Goal: Transaction & Acquisition: Download file/media

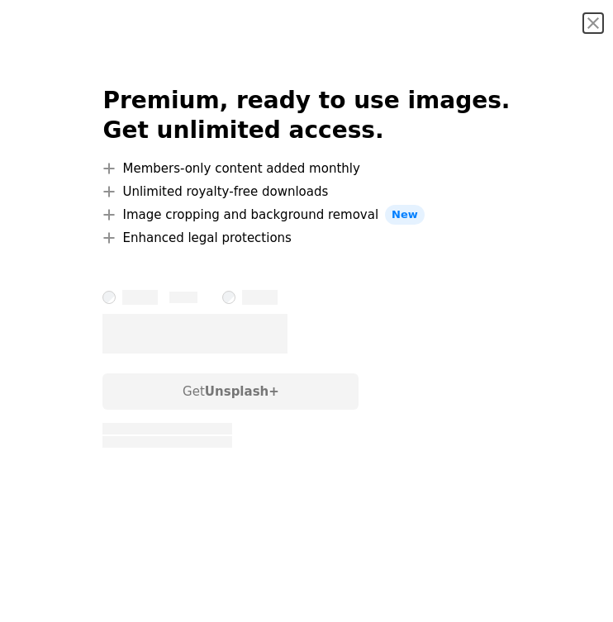
scroll to position [853, 0]
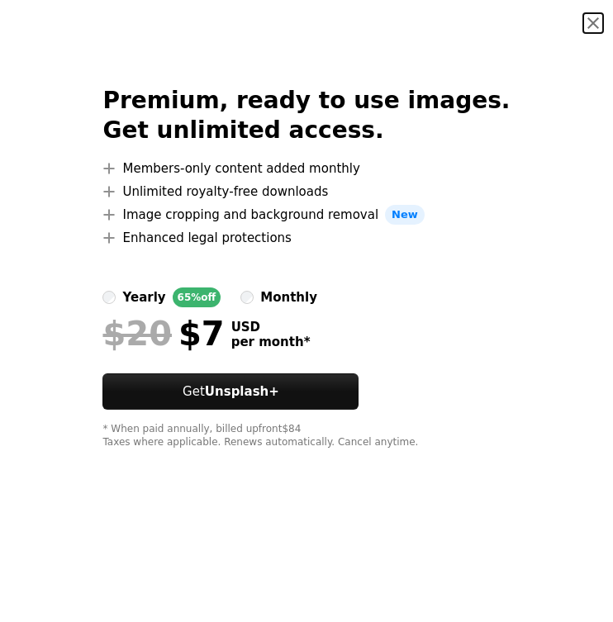
click at [592, 26] on button "An X shape" at bounding box center [593, 23] width 20 height 20
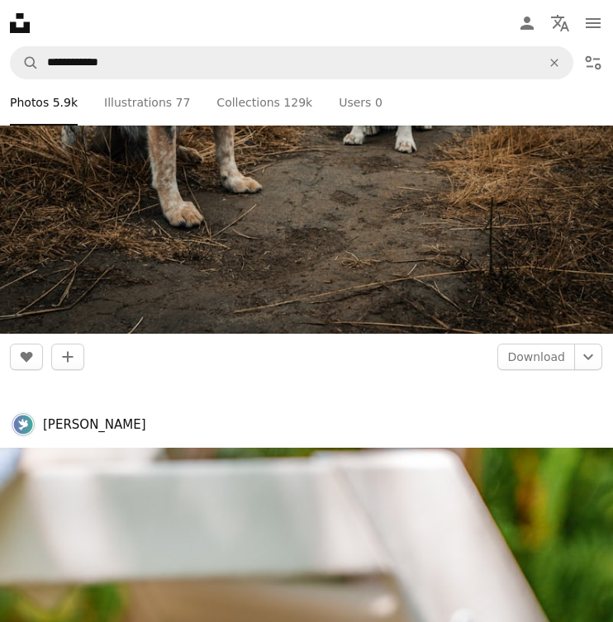
scroll to position [3717, 0]
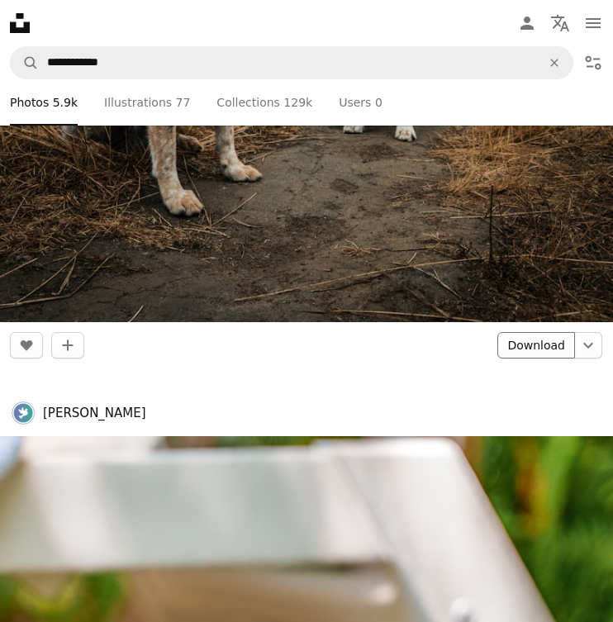
click at [543, 355] on link "Download" at bounding box center [536, 345] width 78 height 26
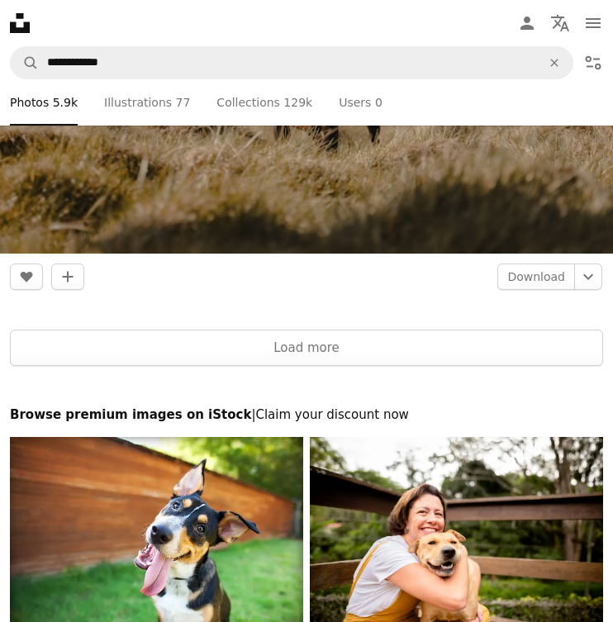
scroll to position [16761, 0]
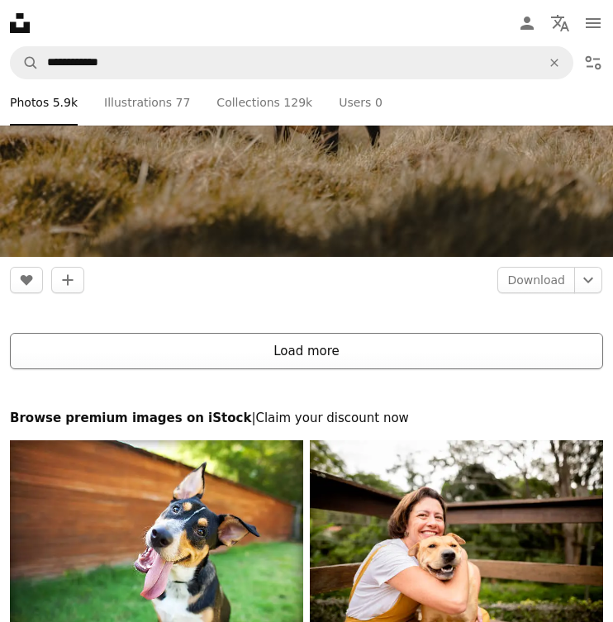
click at [431, 359] on button "Load more" at bounding box center [306, 351] width 593 height 36
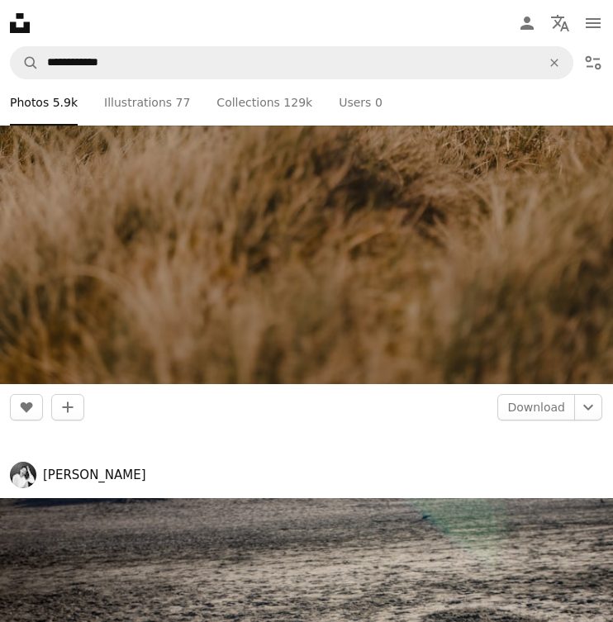
scroll to position [18877, 0]
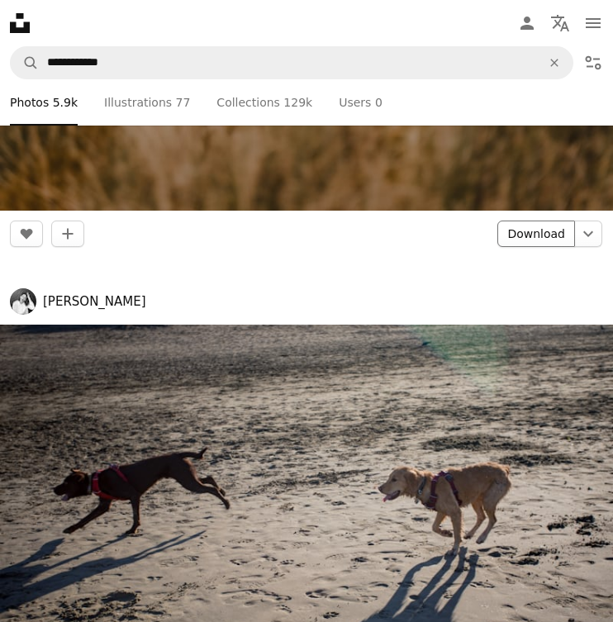
click at [531, 235] on link "Download" at bounding box center [536, 234] width 78 height 26
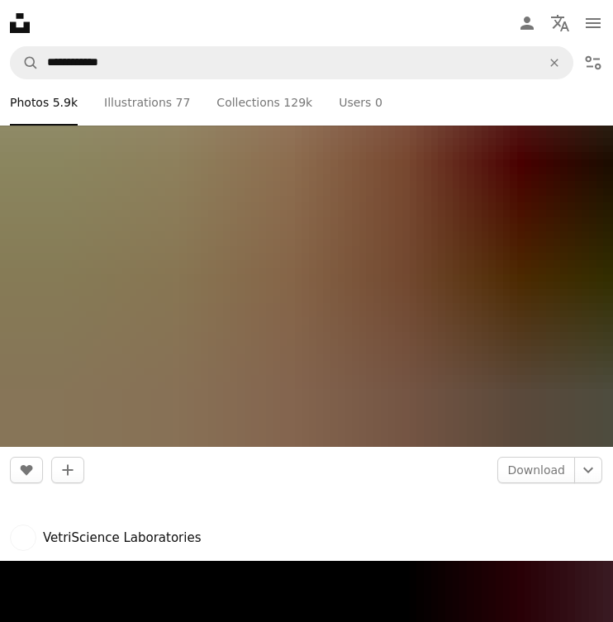
scroll to position [27944, 0]
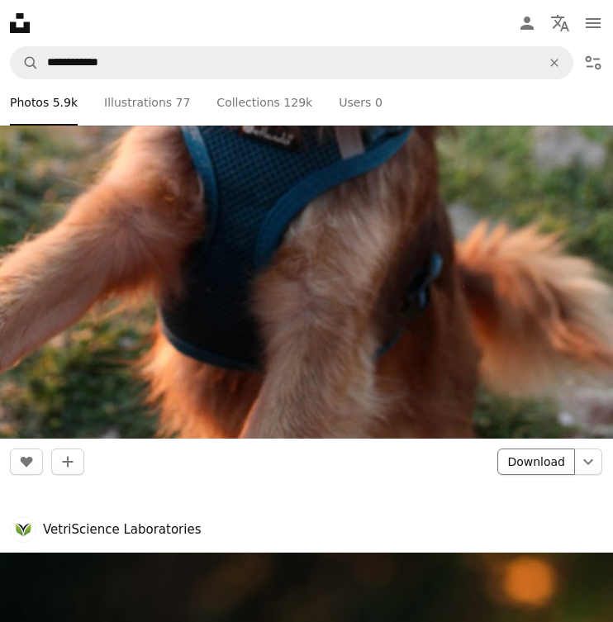
click at [541, 472] on link "Download" at bounding box center [536, 462] width 78 height 26
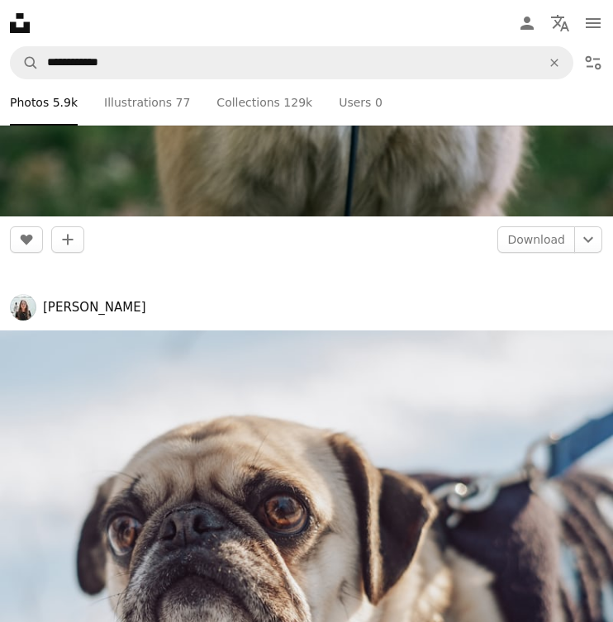
scroll to position [29210, 0]
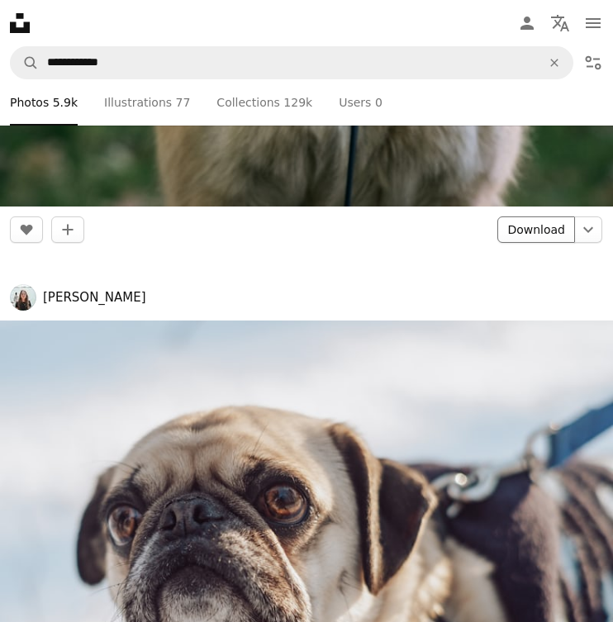
click at [523, 234] on link "Download" at bounding box center [536, 230] width 78 height 26
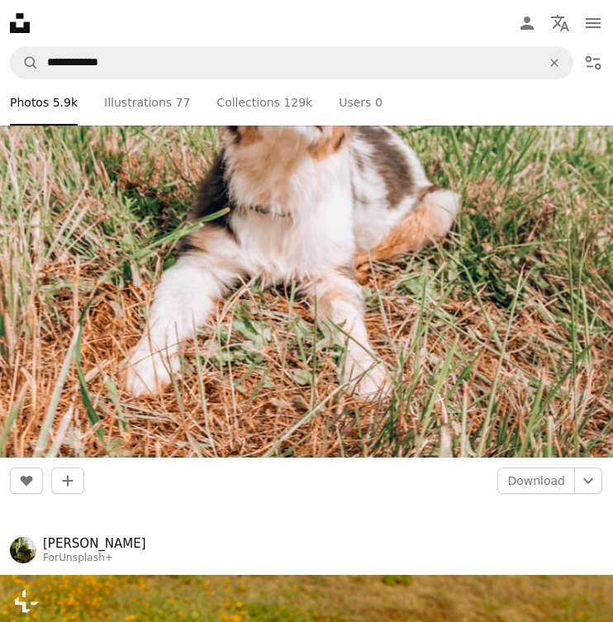
scroll to position [38063, 0]
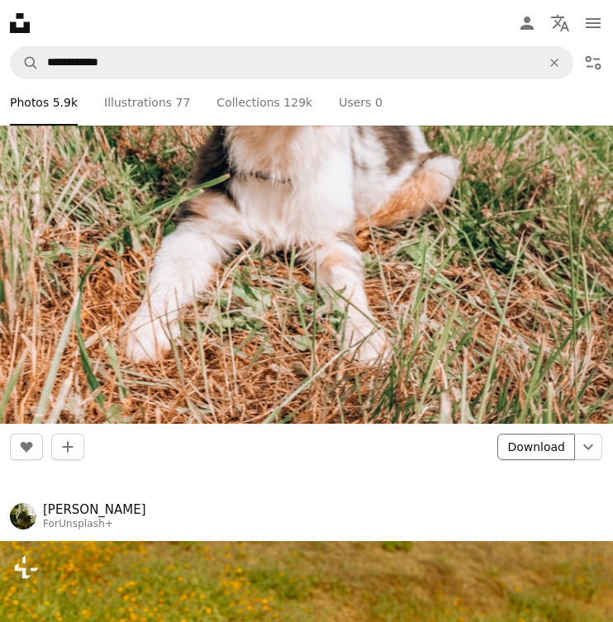
click at [542, 441] on link "Download" at bounding box center [536, 447] width 78 height 26
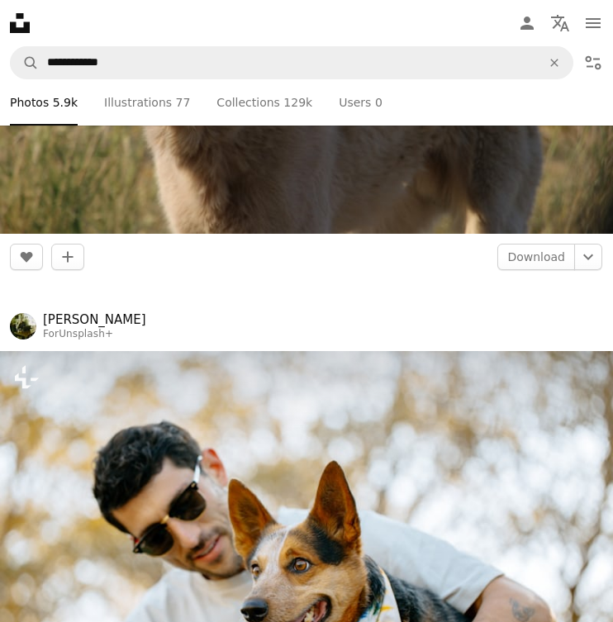
scroll to position [45808, 0]
